Goal: Task Accomplishment & Management: Manage account settings

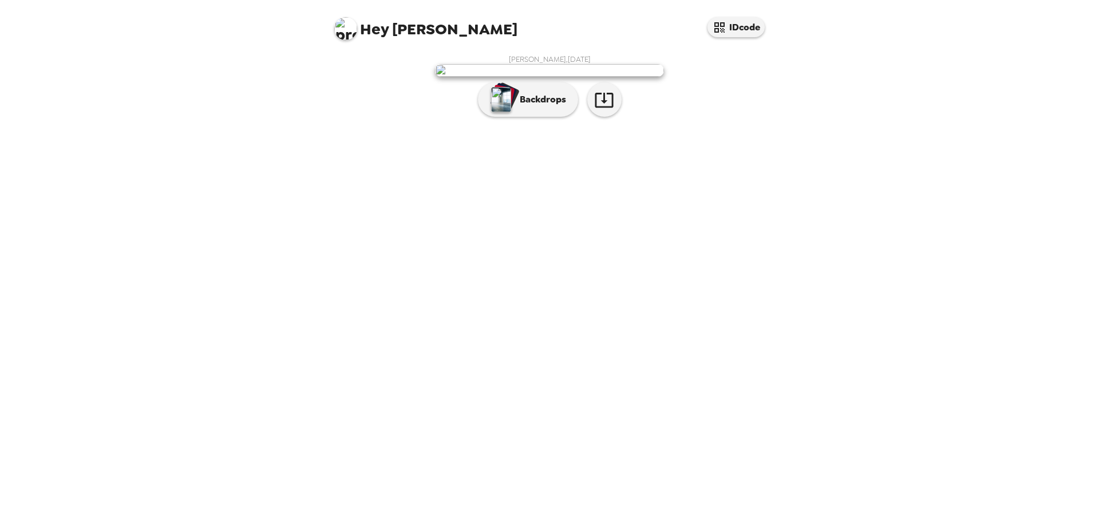
click at [541, 402] on div "[PERSON_NAME] , [DATE] Backdrops" at bounding box center [549, 287] width 458 height 477
click at [545, 117] on button "Backdrops" at bounding box center [528, 99] width 100 height 34
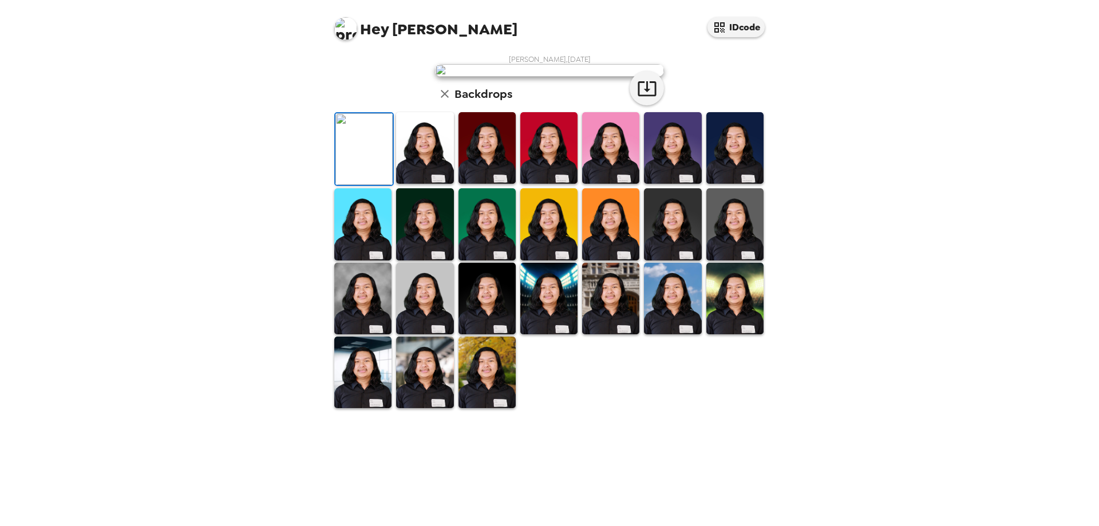
drag, startPoint x: 896, startPoint y: 312, endPoint x: 810, endPoint y: 350, distance: 94.5
click at [896, 313] on div "Hey [PERSON_NAME] IDcode [PERSON_NAME] , [DATE] Backdrops" at bounding box center [549, 263] width 1099 height 526
click at [434, 184] on img at bounding box center [424, 148] width 57 height 72
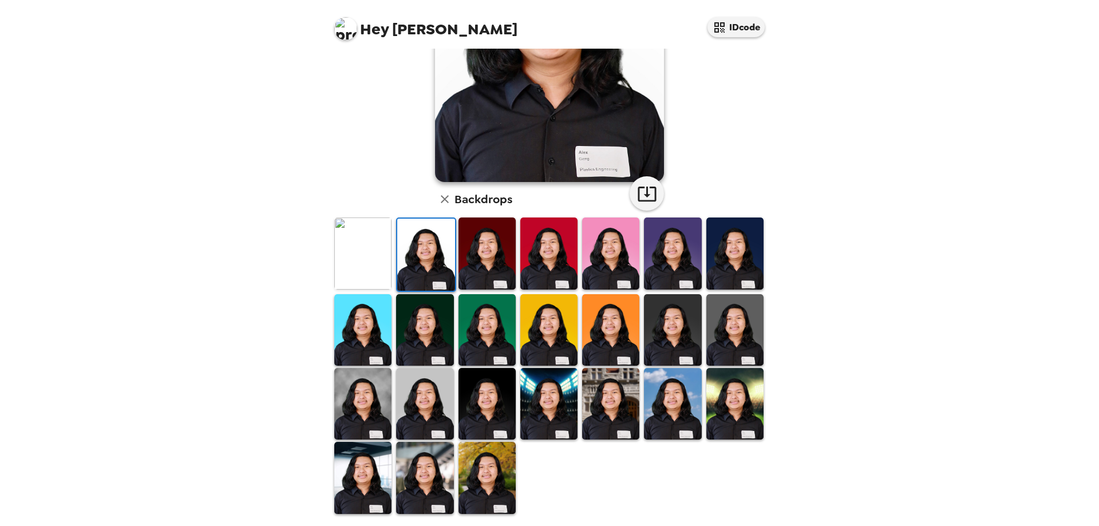
drag, startPoint x: 264, startPoint y: 246, endPoint x: 265, endPoint y: 236, distance: 10.4
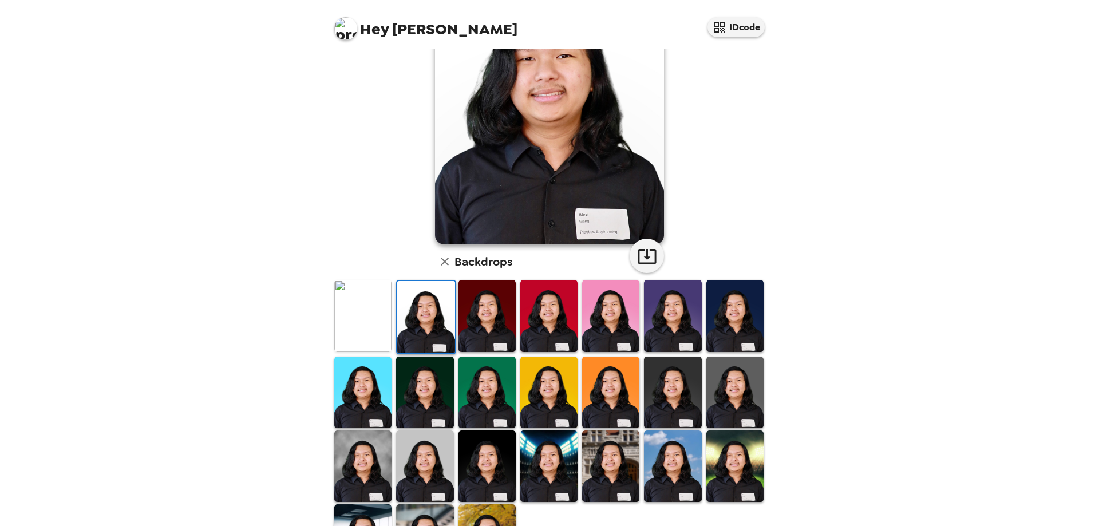
scroll to position [0, 0]
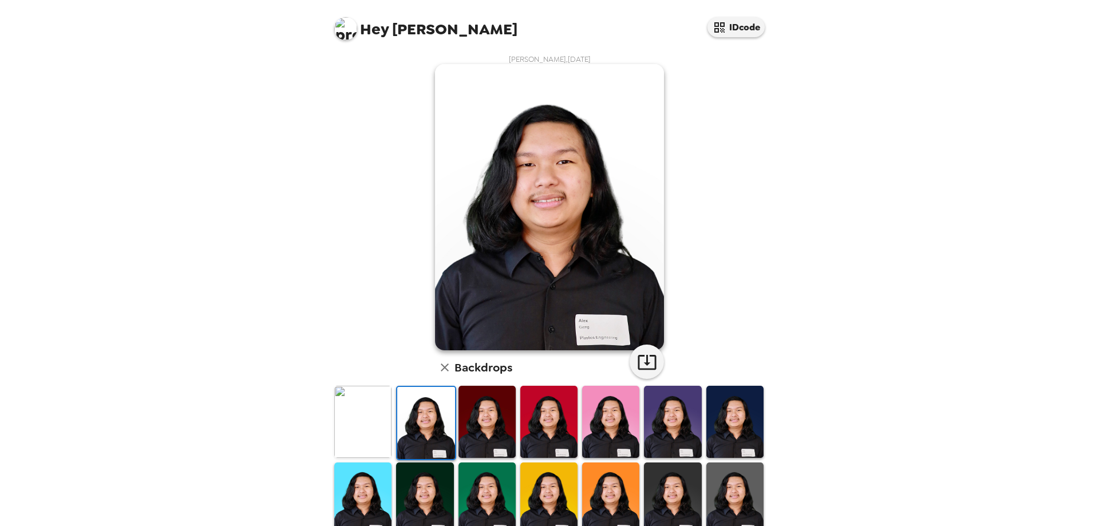
drag, startPoint x: 260, startPoint y: 231, endPoint x: 286, endPoint y: 278, distance: 53.8
click at [263, 235] on div "Hey [PERSON_NAME] IDcode [PERSON_NAME] , [DATE] Backdrops" at bounding box center [549, 263] width 1099 height 526
click at [365, 443] on img at bounding box center [362, 422] width 57 height 72
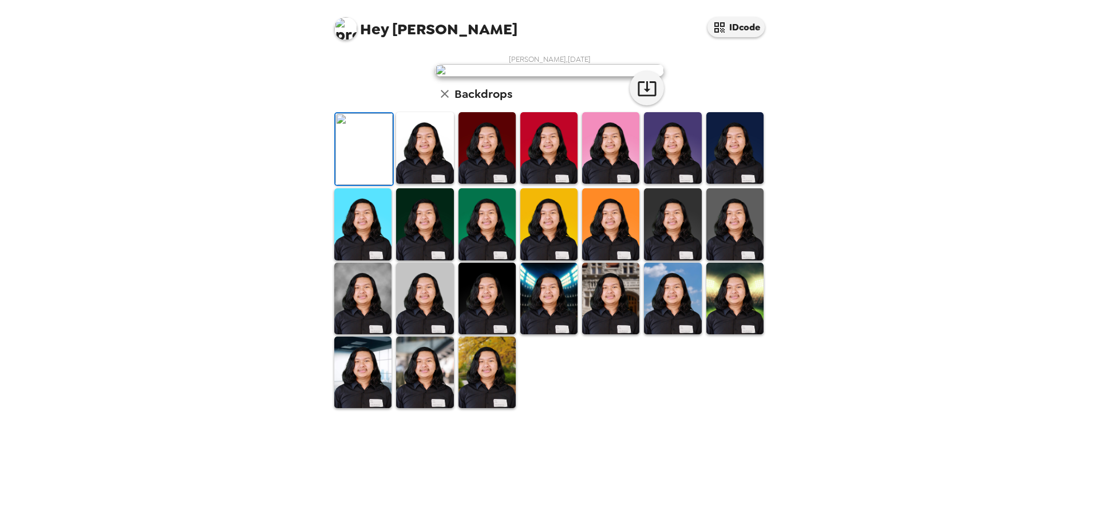
click at [481, 184] on img at bounding box center [486, 148] width 57 height 72
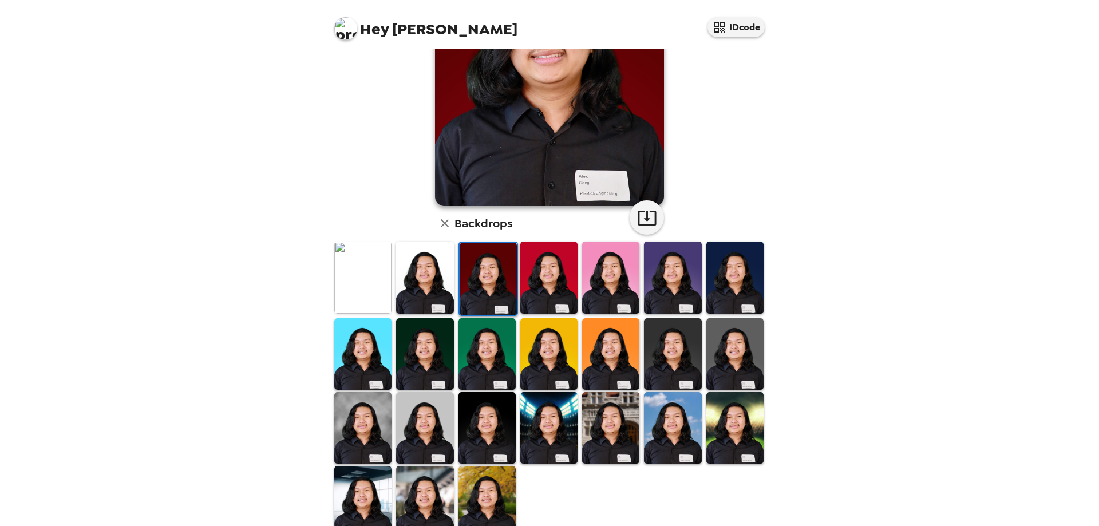
scroll to position [143, 0]
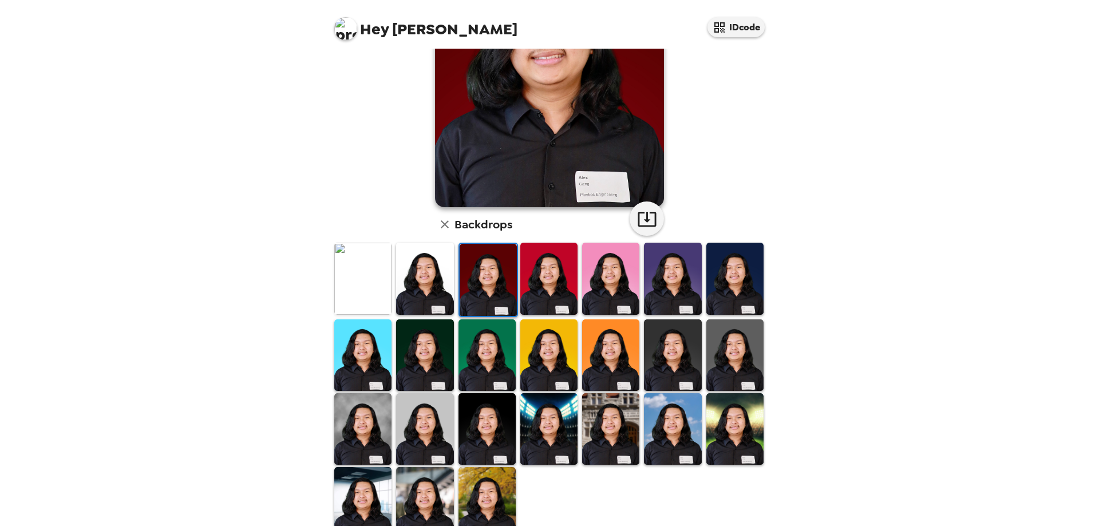
click at [753, 259] on img at bounding box center [734, 279] width 57 height 72
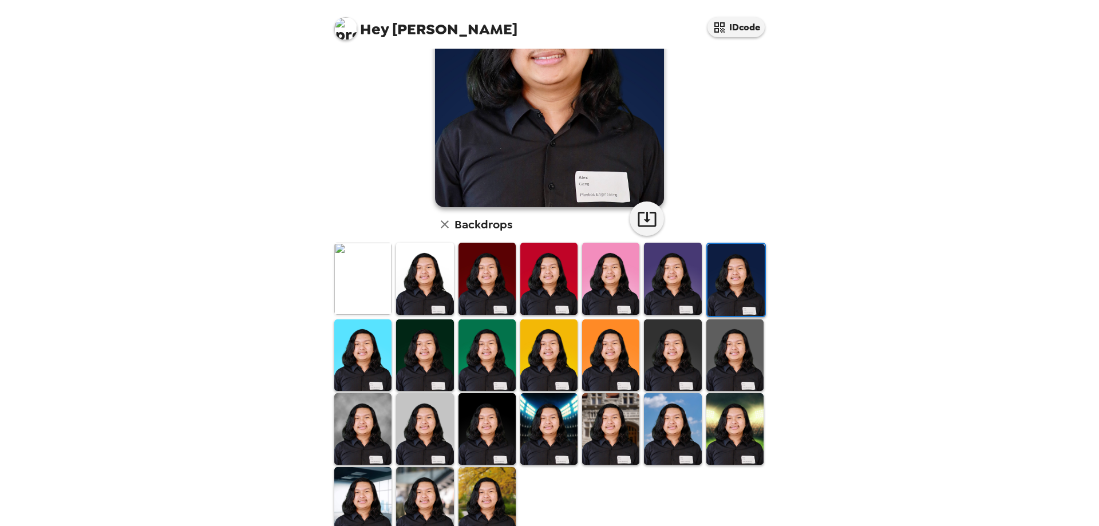
click at [755, 343] on div at bounding box center [735, 355] width 62 height 74
click at [749, 346] on img at bounding box center [734, 355] width 57 height 72
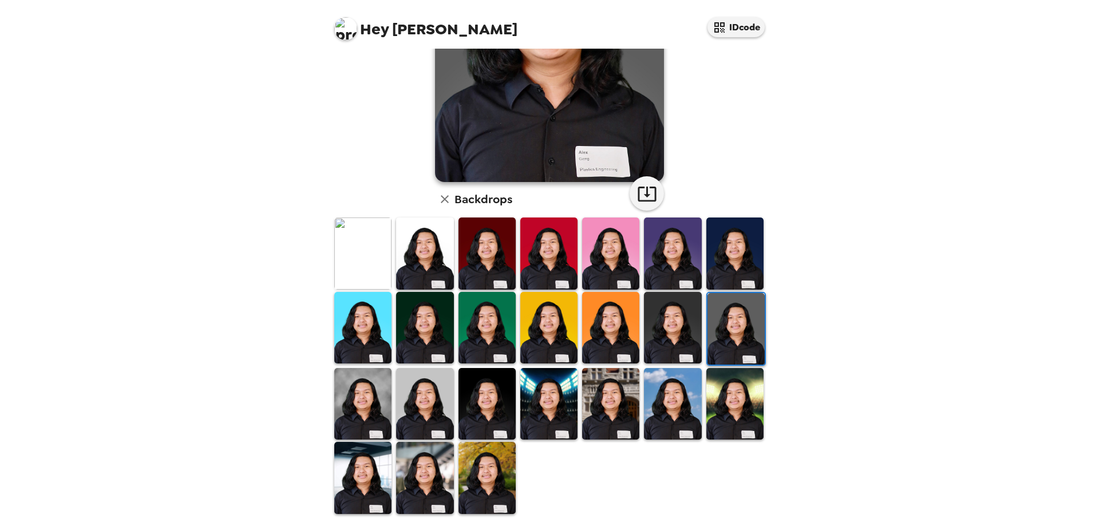
click at [434, 327] on img at bounding box center [424, 328] width 57 height 72
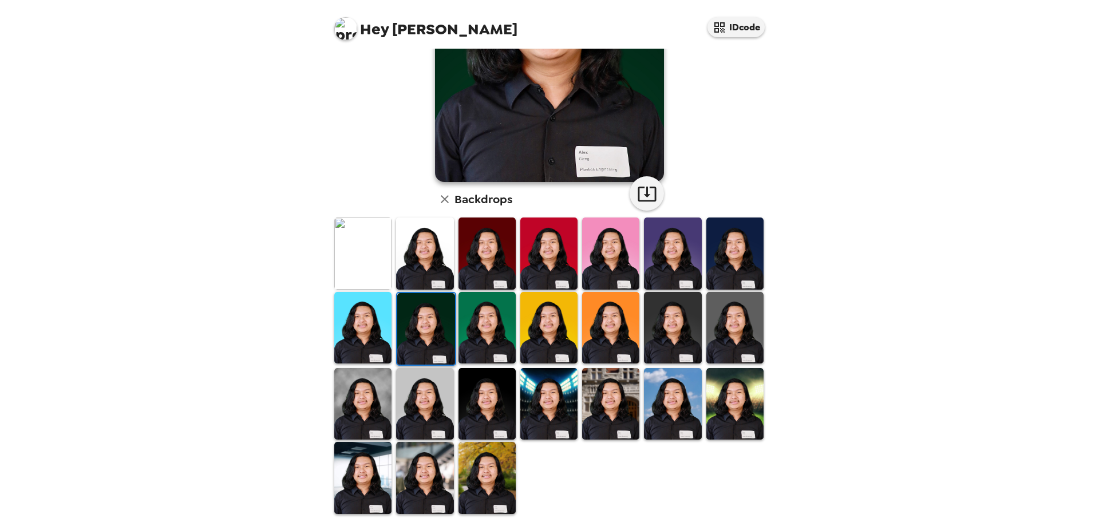
click at [347, 326] on img at bounding box center [362, 328] width 57 height 72
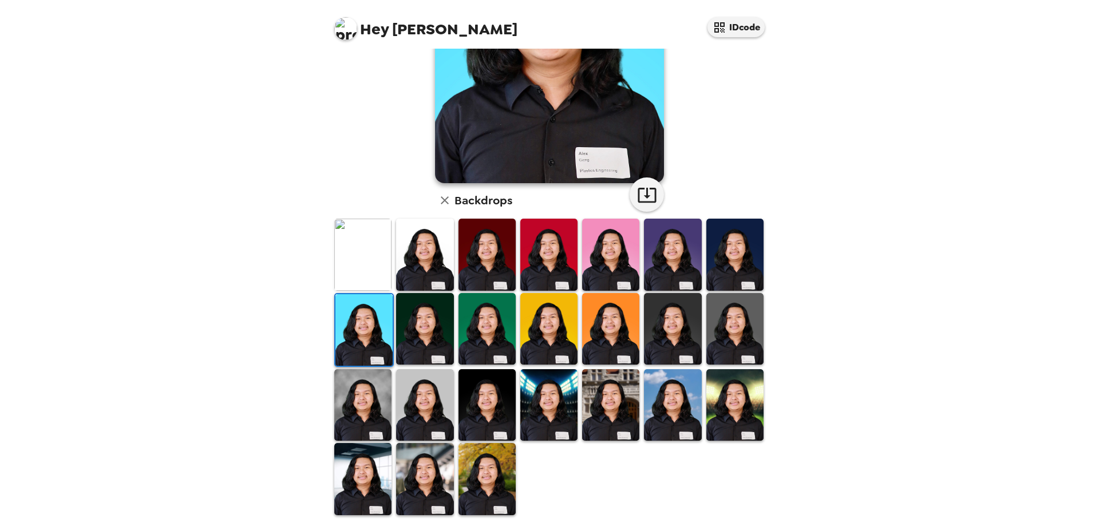
click at [350, 397] on img at bounding box center [362, 405] width 57 height 72
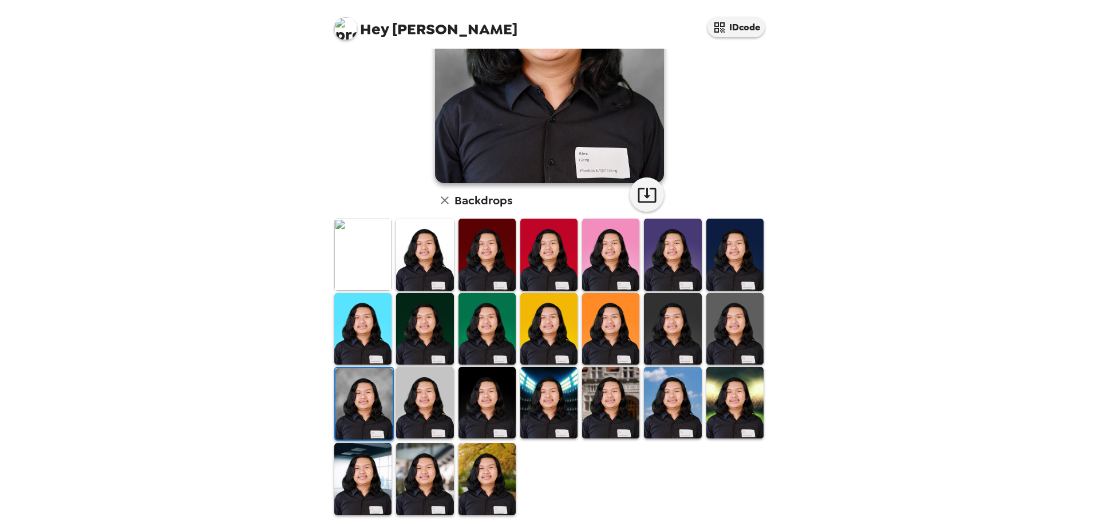
click at [414, 397] on img at bounding box center [424, 403] width 57 height 72
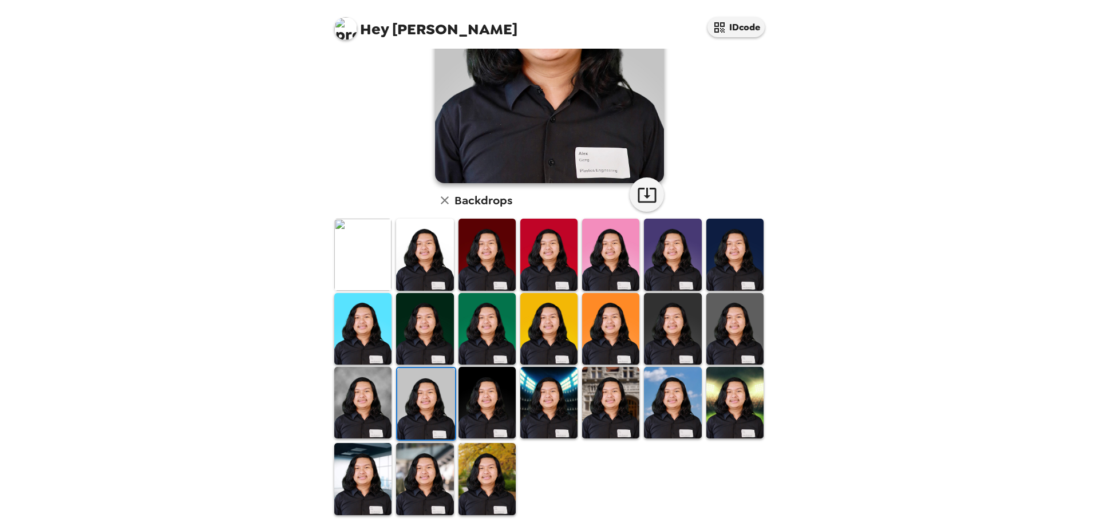
click at [350, 399] on img at bounding box center [362, 403] width 57 height 72
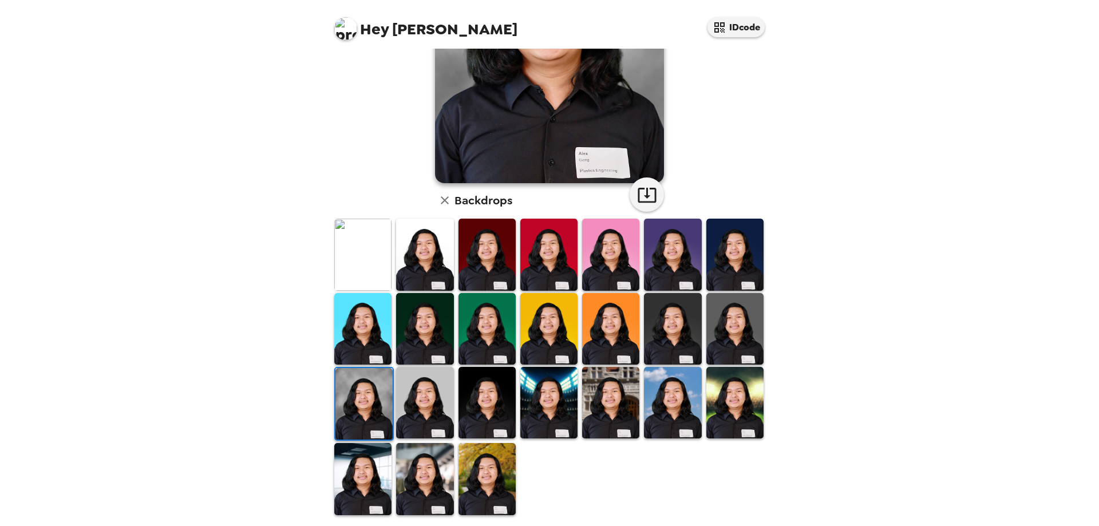
click at [727, 405] on img at bounding box center [734, 403] width 57 height 72
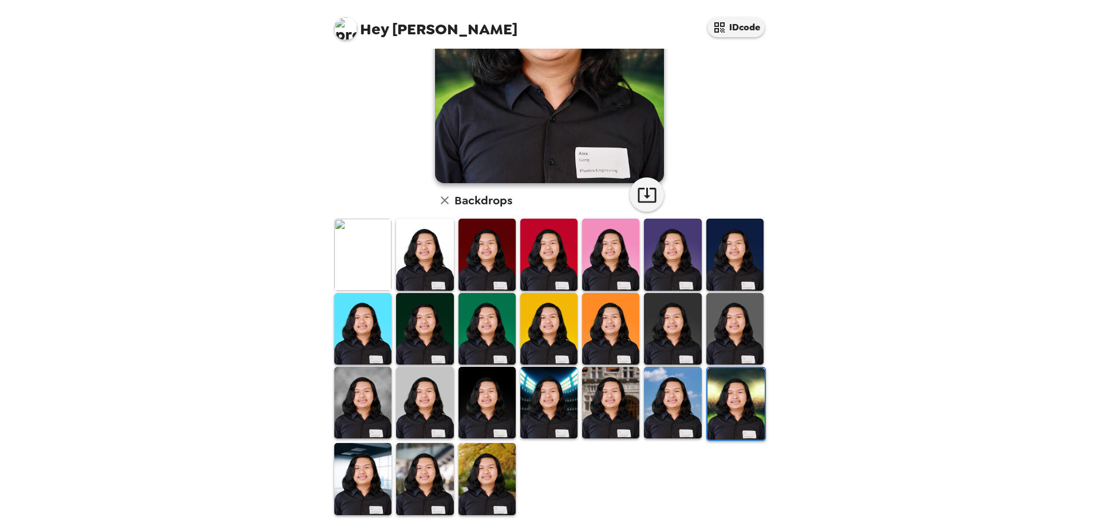
scroll to position [0, 0]
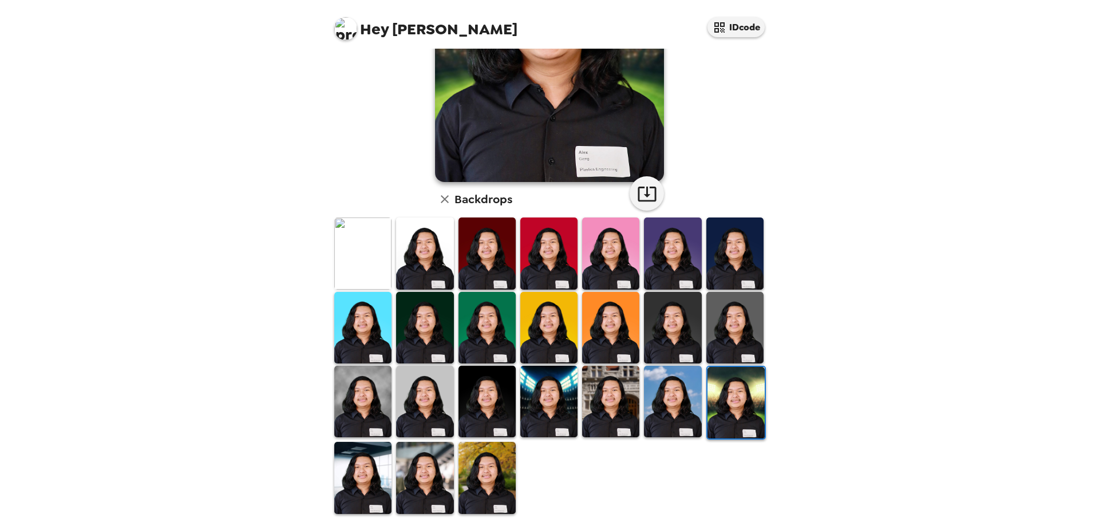
click at [338, 390] on img at bounding box center [362, 402] width 57 height 72
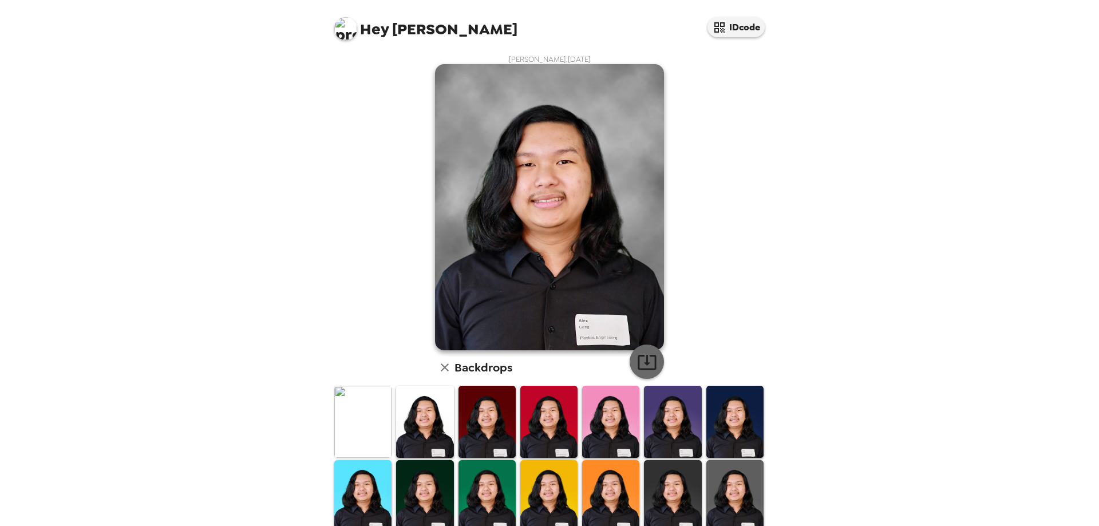
click at [656, 356] on button "button" at bounding box center [646, 361] width 34 height 34
